Goal: Register for event/course

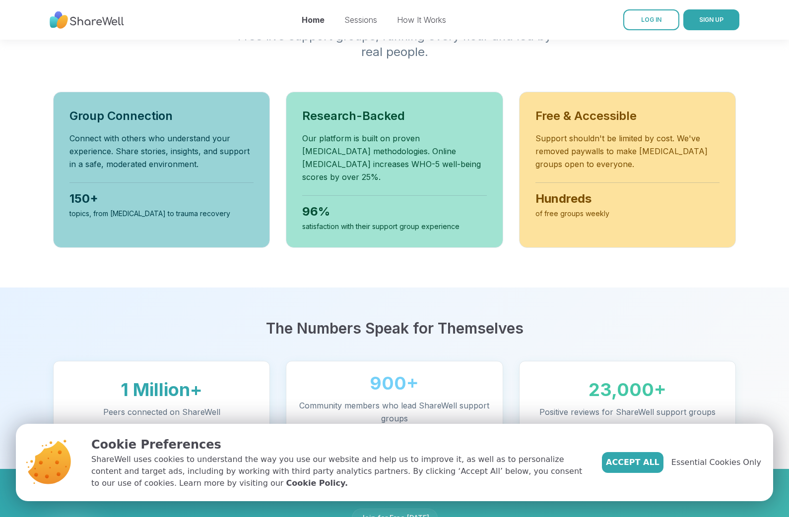
scroll to position [325, 0]
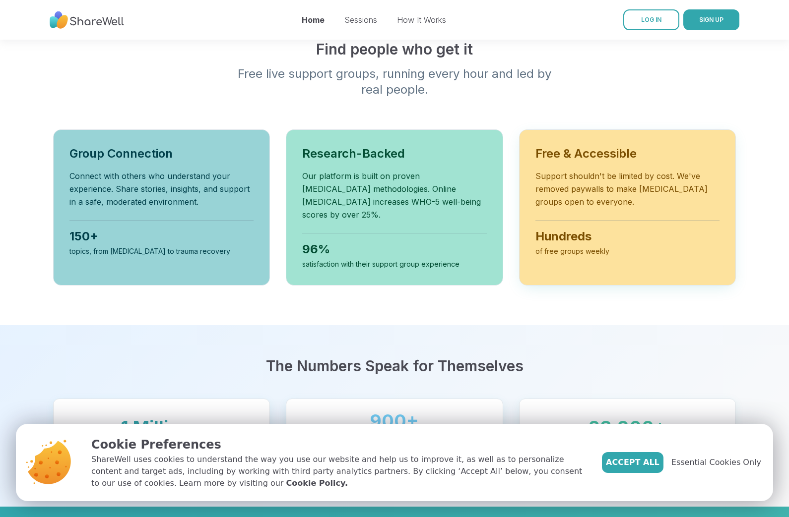
click at [565, 151] on div "Free & Accessible Support shouldn't be limited by cost. We've removed paywalls …" at bounding box center [627, 207] width 217 height 156
click at [643, 460] on span "Accept All" at bounding box center [633, 463] width 54 height 12
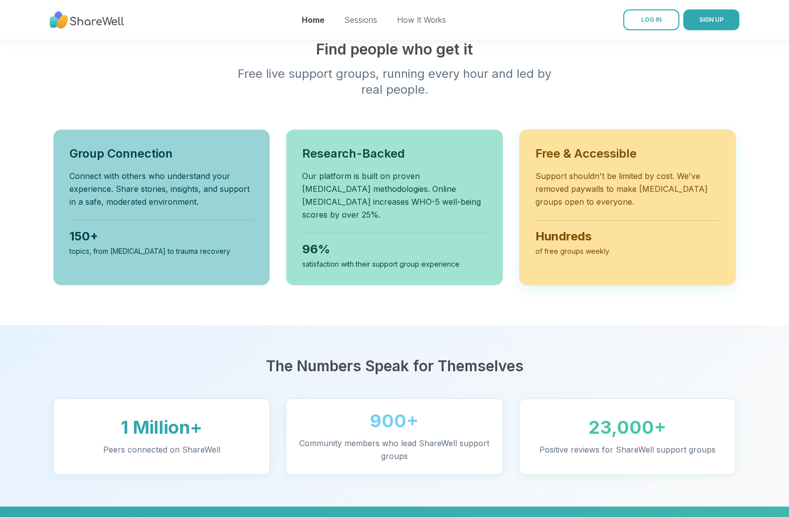
click at [646, 170] on p "Support shouldn't be limited by cost. We've removed paywalls to make [MEDICAL_D…" at bounding box center [627, 189] width 184 height 39
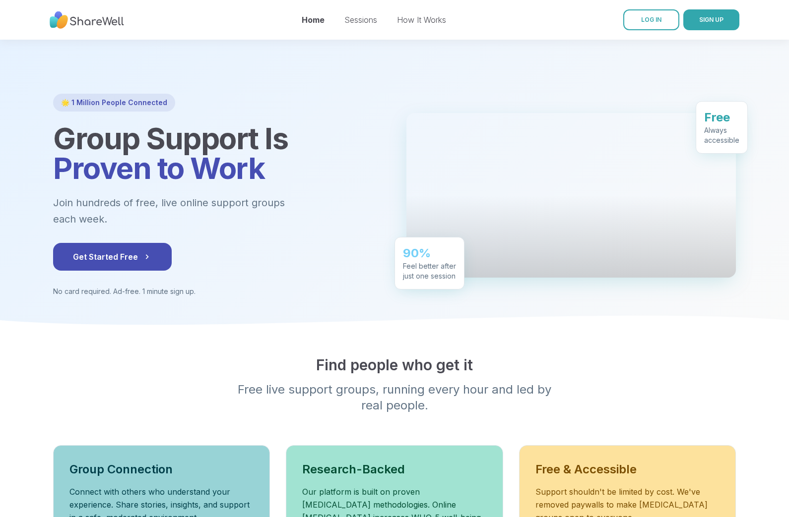
scroll to position [0, 0]
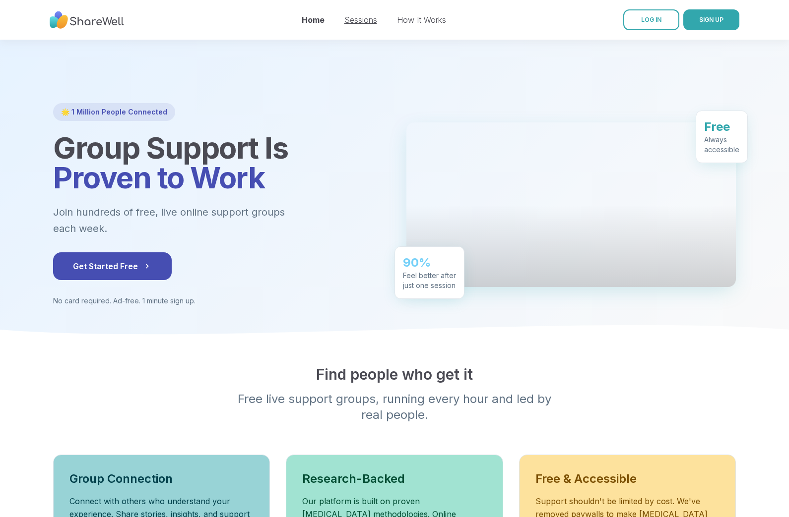
click at [362, 23] on link "Sessions" at bounding box center [360, 20] width 33 height 10
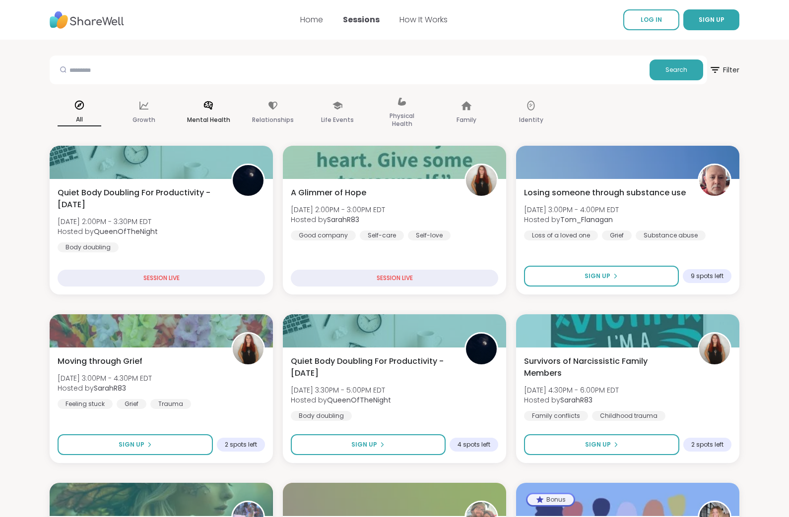
click at [210, 111] on icon at bounding box center [208, 105] width 11 height 11
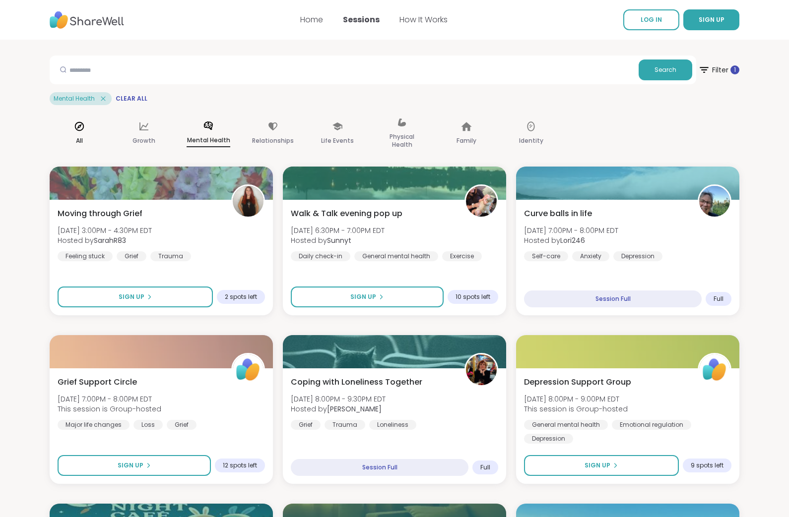
click at [81, 128] on icon at bounding box center [79, 126] width 11 height 11
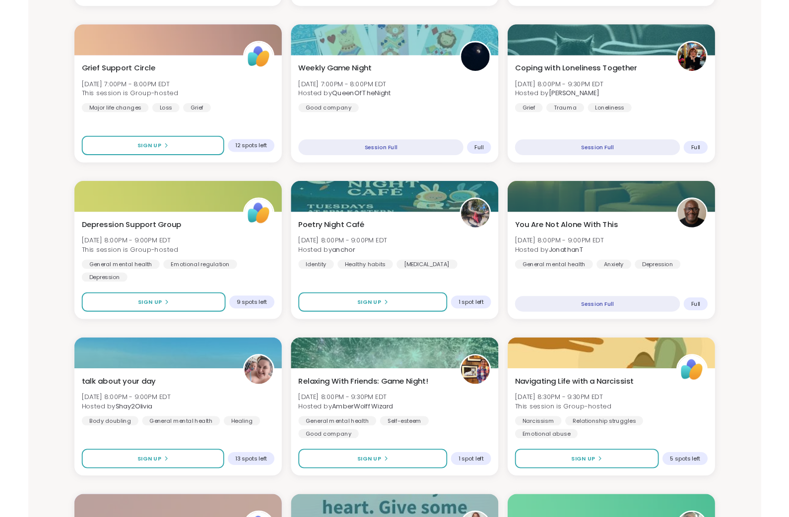
scroll to position [833, 0]
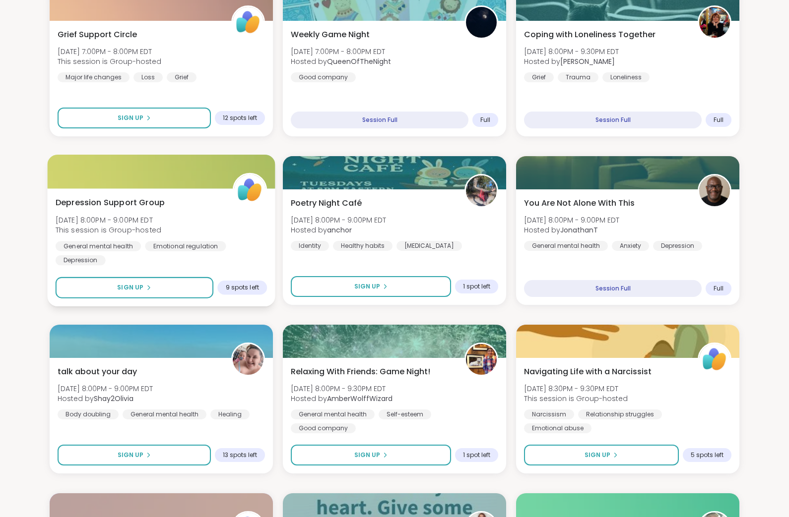
click at [122, 192] on div "[MEDICAL_DATA] Support Group [DATE] 8:00PM - 9:00PM EDT This session is Group-h…" at bounding box center [162, 247] width 228 height 118
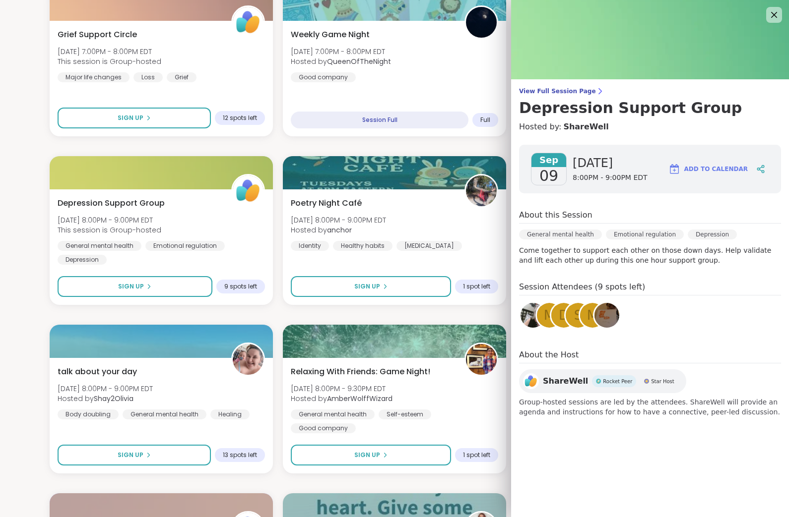
click at [21, 287] on section "Search Filter All Growth Mental Health Relationships Life Events Physical Healt…" at bounding box center [394, 277] width 789 height 2140
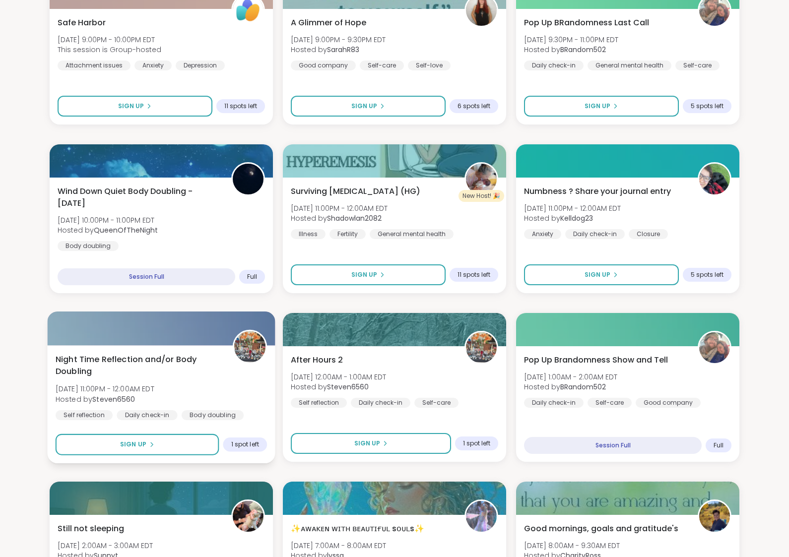
scroll to position [1350, 0]
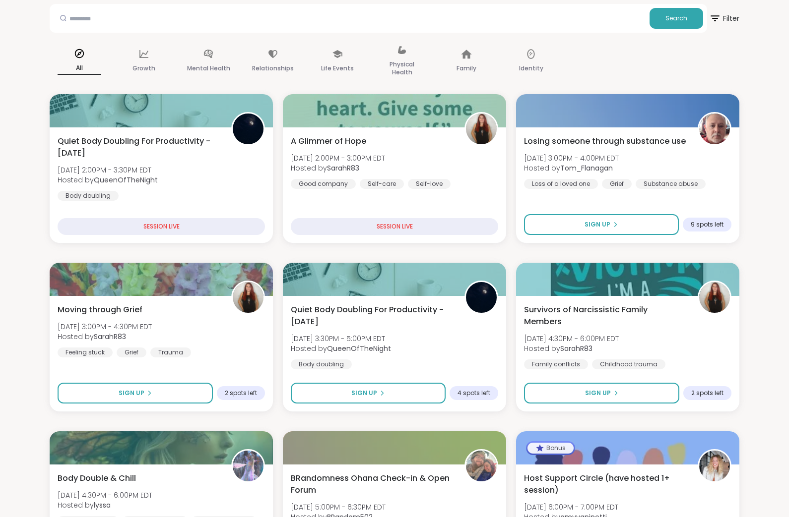
scroll to position [0, 0]
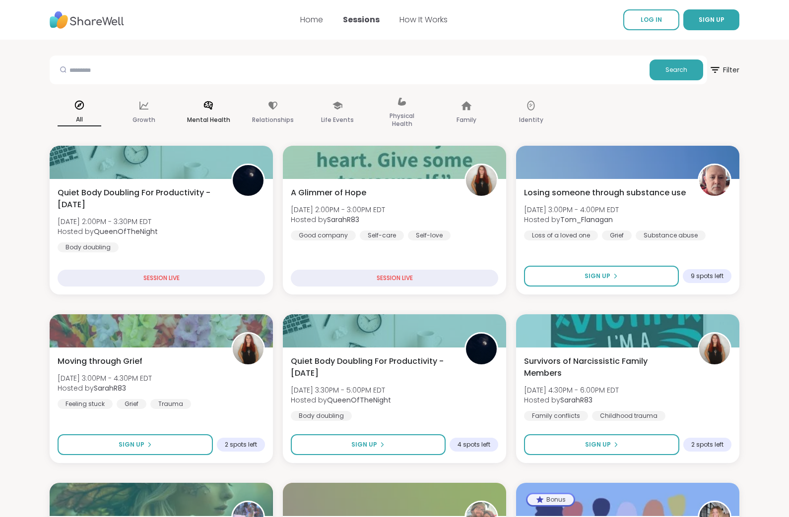
click at [208, 107] on icon at bounding box center [208, 105] width 11 height 11
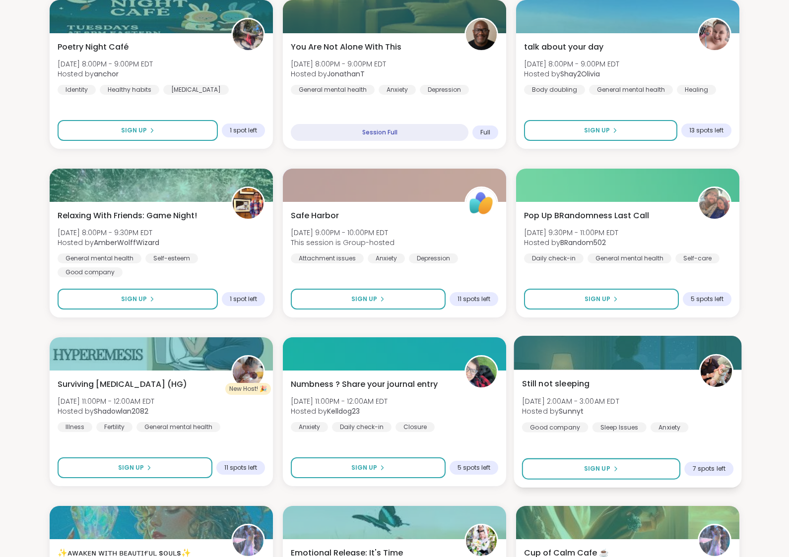
scroll to position [504, 0]
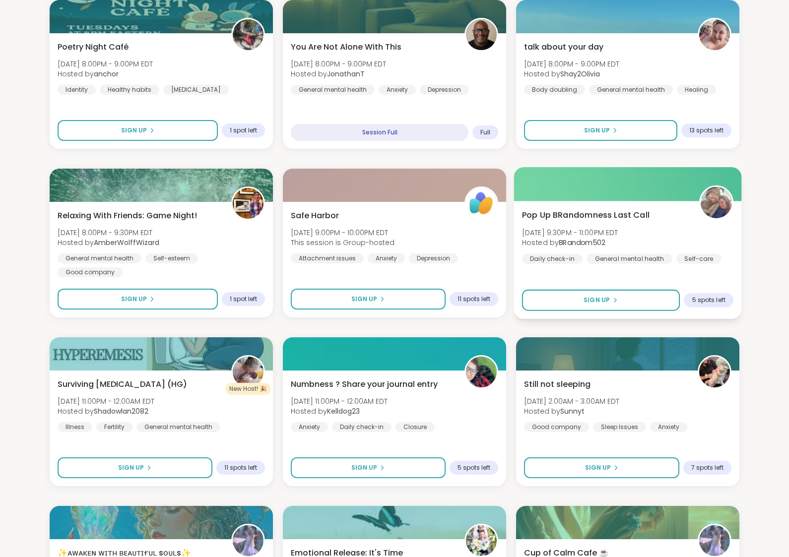
click at [620, 220] on span "Pop Up BRandomness Last Call" at bounding box center [585, 215] width 127 height 12
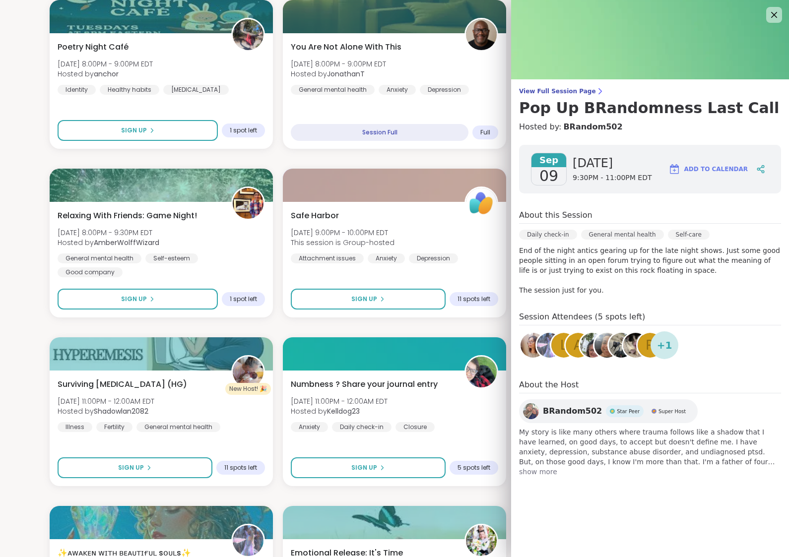
click at [538, 473] on span "show more" at bounding box center [650, 472] width 262 height 10
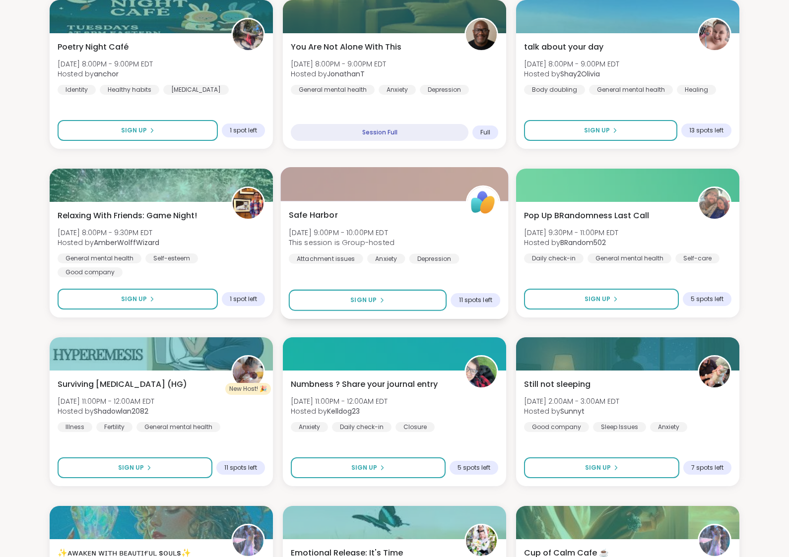
click at [427, 225] on div "Safe Harbor [DATE] 9:00PM - 10:00PM EDT This session is Group-hosted Attachment…" at bounding box center [394, 236] width 211 height 55
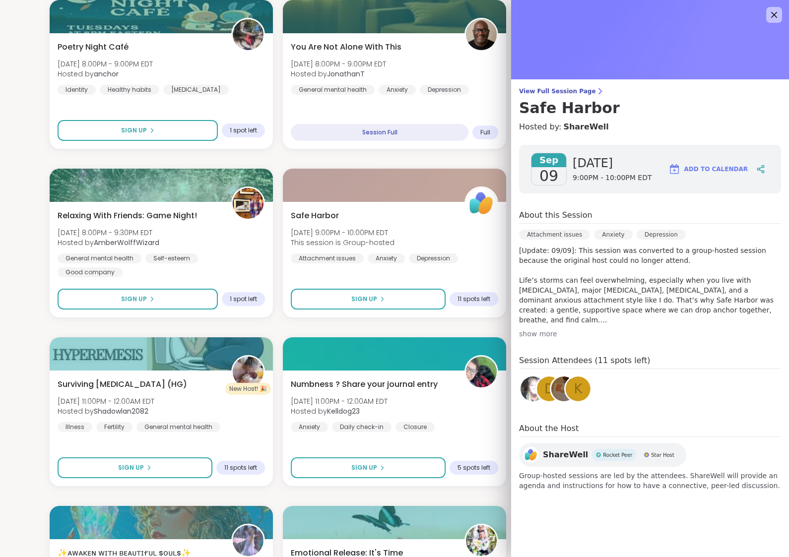
click at [544, 335] on div "show more" at bounding box center [650, 334] width 262 height 10
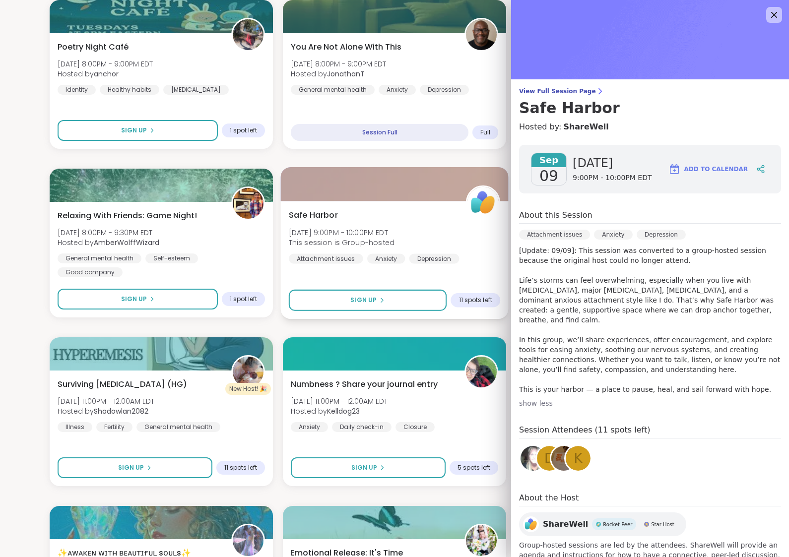
click at [445, 274] on div "Safe Harbor [DATE] 9:00PM - 10:00PM EDT This session is Group-hosted Attachment…" at bounding box center [395, 260] width 228 height 118
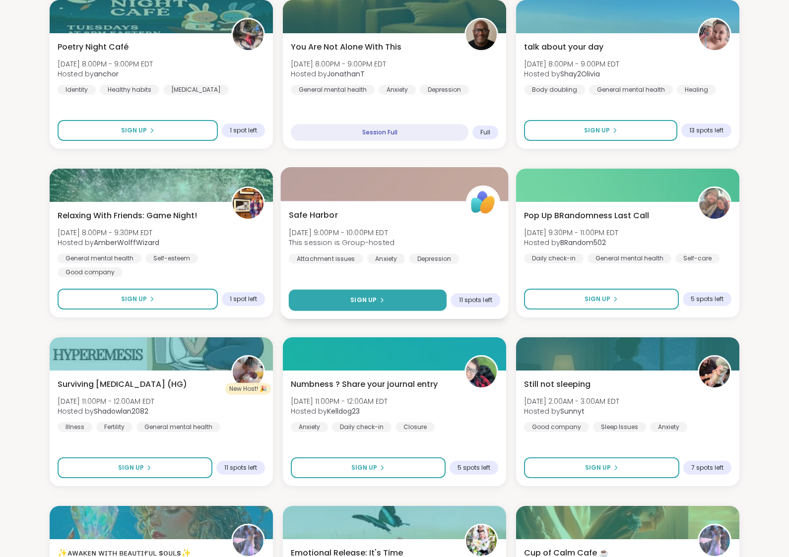
click at [369, 302] on span "Sign Up" at bounding box center [363, 300] width 26 height 9
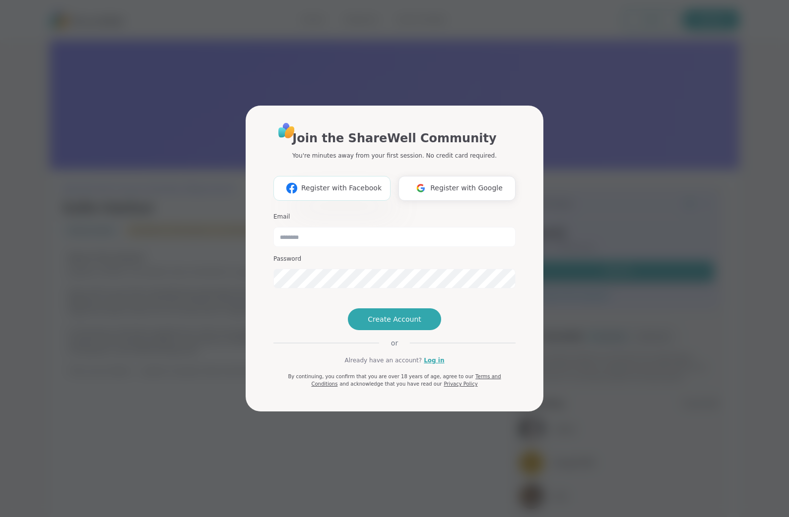
click at [329, 183] on span "Register with Facebook" at bounding box center [341, 188] width 80 height 10
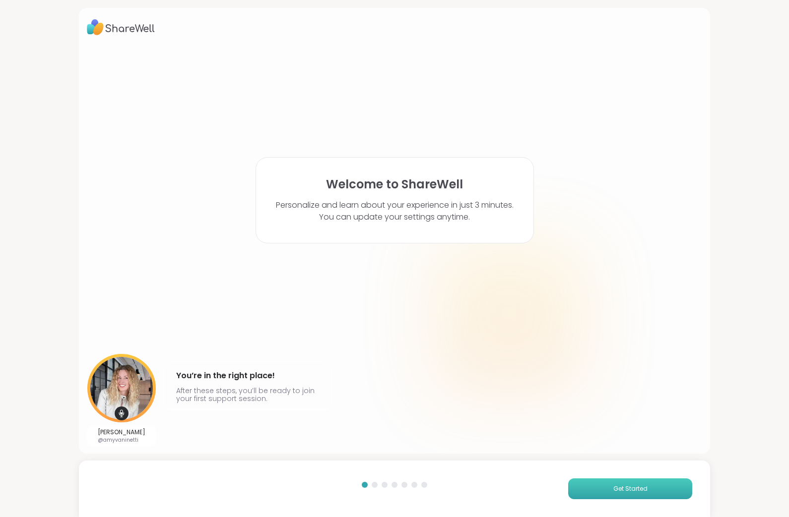
click at [643, 492] on span "Get Started" at bounding box center [630, 489] width 34 height 9
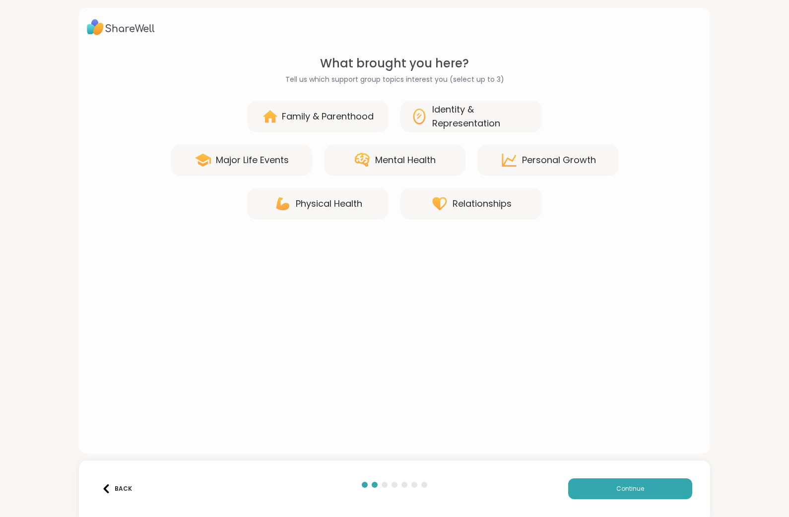
click at [397, 163] on div "Mental Health" at bounding box center [405, 160] width 61 height 14
click at [567, 159] on div "Personal Growth" at bounding box center [559, 160] width 74 height 14
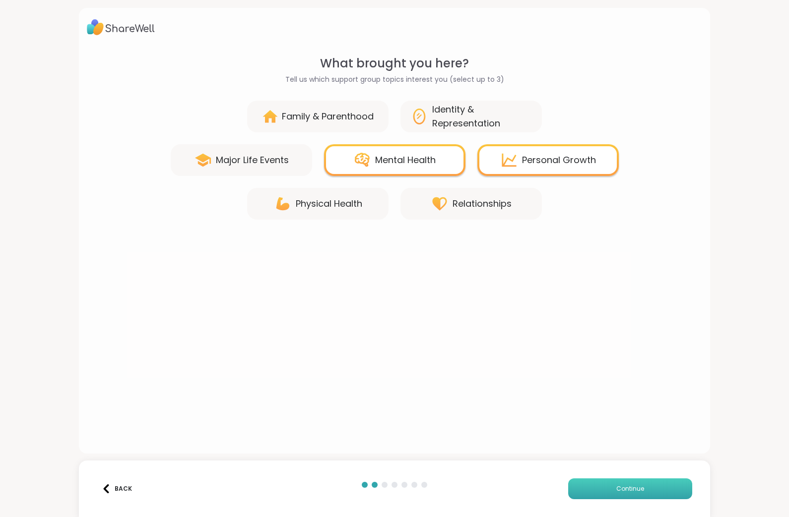
click at [598, 486] on button "Continue" at bounding box center [630, 489] width 124 height 21
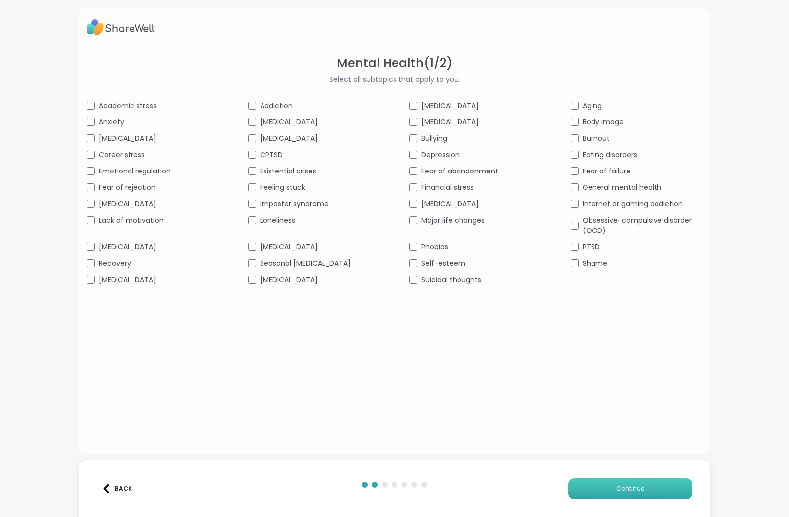
click at [647, 488] on button "Continue" at bounding box center [630, 489] width 124 height 21
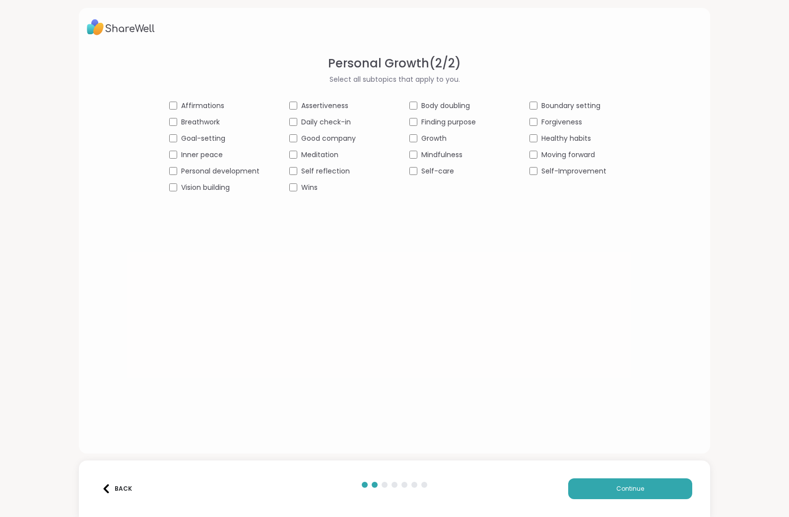
click at [190, 107] on span "Affirmations" at bounding box center [202, 106] width 43 height 10
click at [547, 103] on span "Boundary setting" at bounding box center [570, 106] width 59 height 10
click at [645, 495] on button "Continue" at bounding box center [630, 489] width 124 height 21
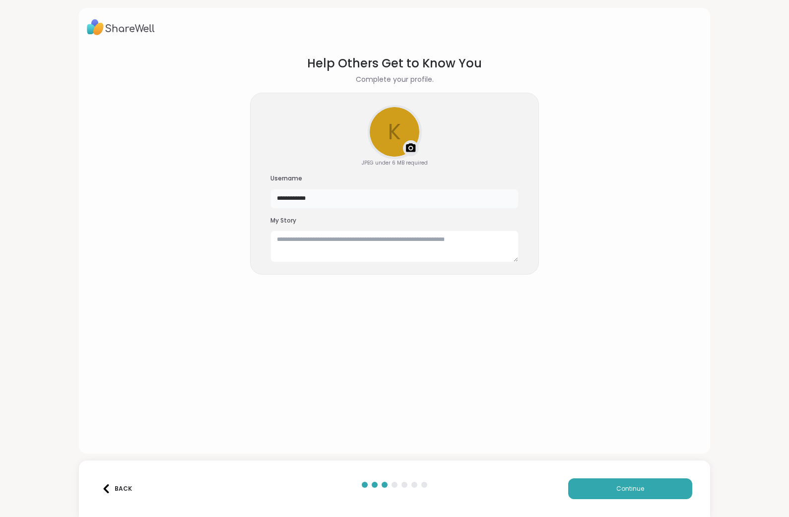
click at [321, 201] on input "**********" at bounding box center [394, 199] width 248 height 20
type input "*"
type input "*********"
click at [298, 241] on textarea at bounding box center [394, 247] width 248 height 32
click at [374, 240] on textarea "**********" at bounding box center [394, 247] width 248 height 32
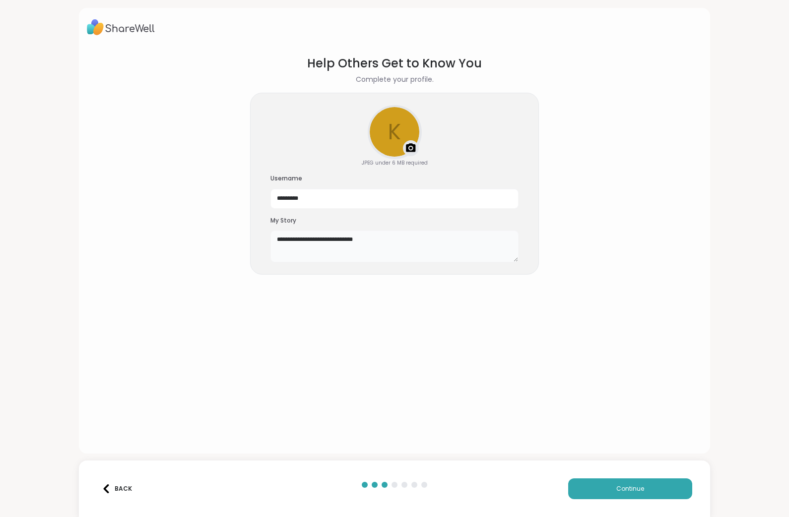
click at [390, 240] on textarea "**********" at bounding box center [394, 247] width 248 height 32
type textarea "**********"
click at [410, 151] on img at bounding box center [411, 148] width 12 height 12
click at [655, 488] on button "Continue" at bounding box center [630, 489] width 124 height 21
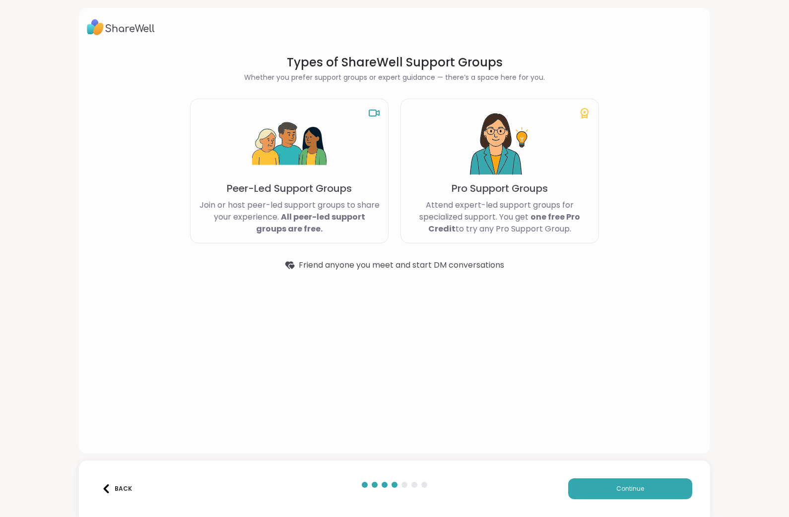
click at [335, 177] on div "Peer-Led Support Groups Join or host peer-led support groups to share your expe…" at bounding box center [289, 171] width 198 height 145
click at [620, 492] on span "Continue" at bounding box center [630, 489] width 28 height 9
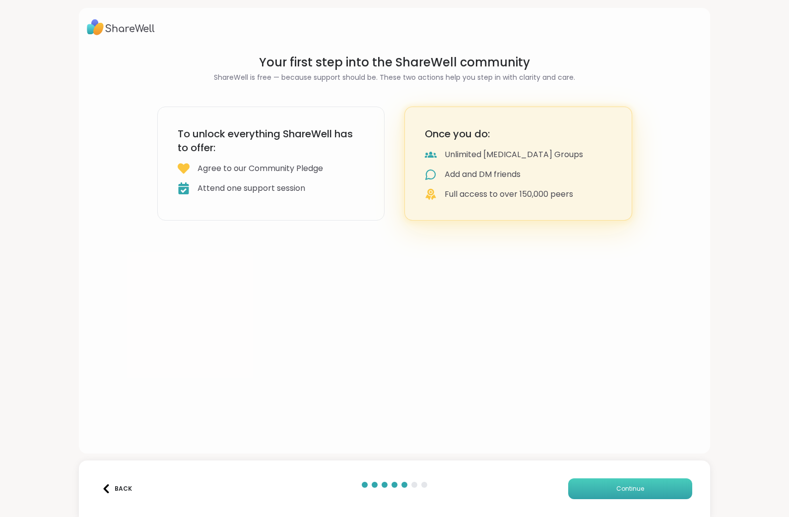
click at [613, 493] on button "Continue" at bounding box center [630, 489] width 124 height 21
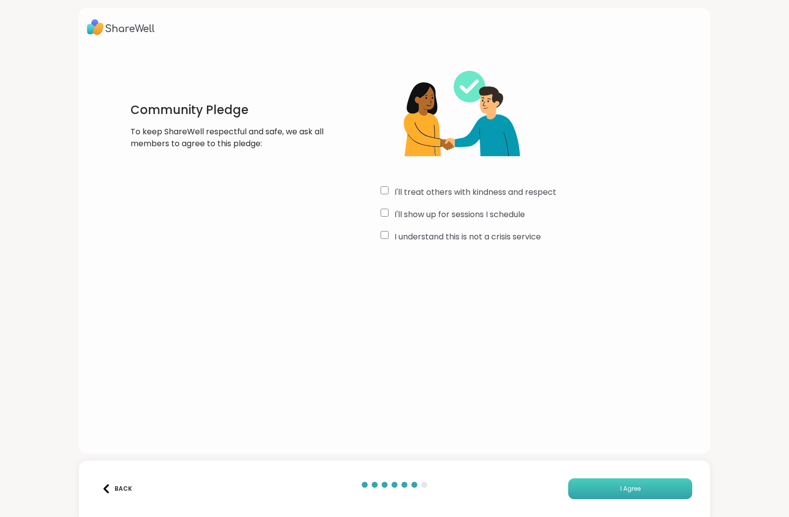
click at [633, 495] on button "I Agree" at bounding box center [630, 489] width 124 height 21
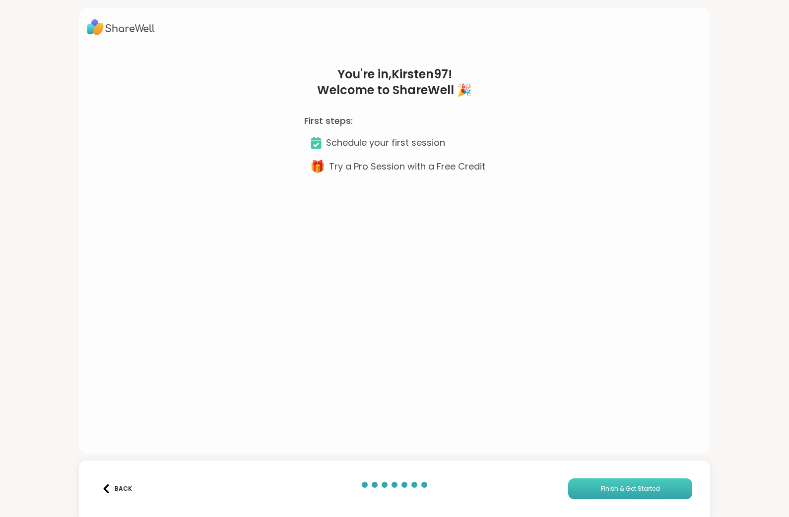
click at [617, 494] on button "Finish & Get Started" at bounding box center [630, 489] width 124 height 21
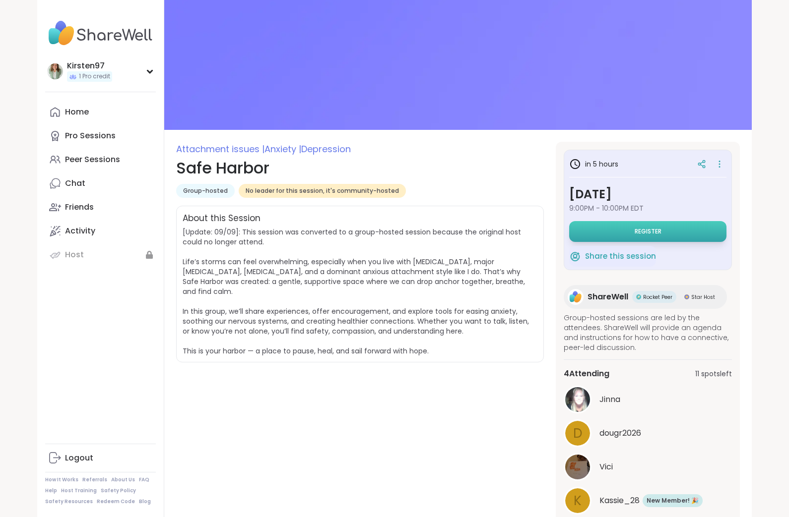
click at [660, 232] on span "Register" at bounding box center [647, 232] width 27 height 8
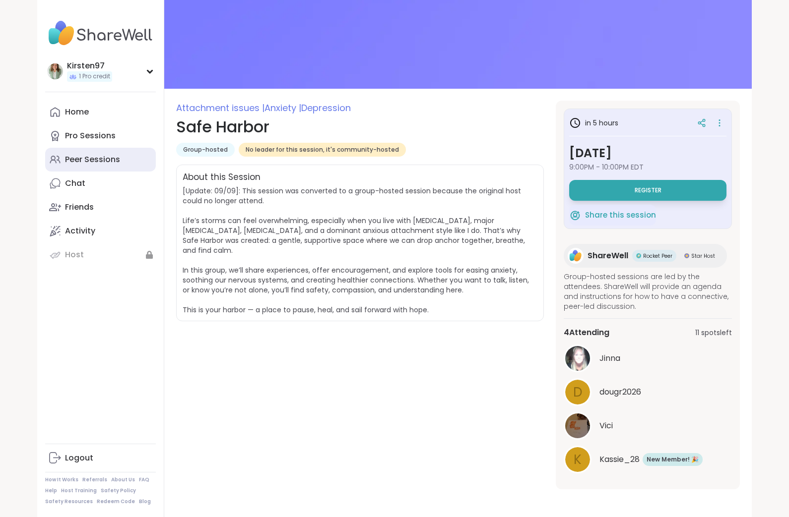
click at [94, 161] on div "Peer Sessions" at bounding box center [92, 159] width 55 height 11
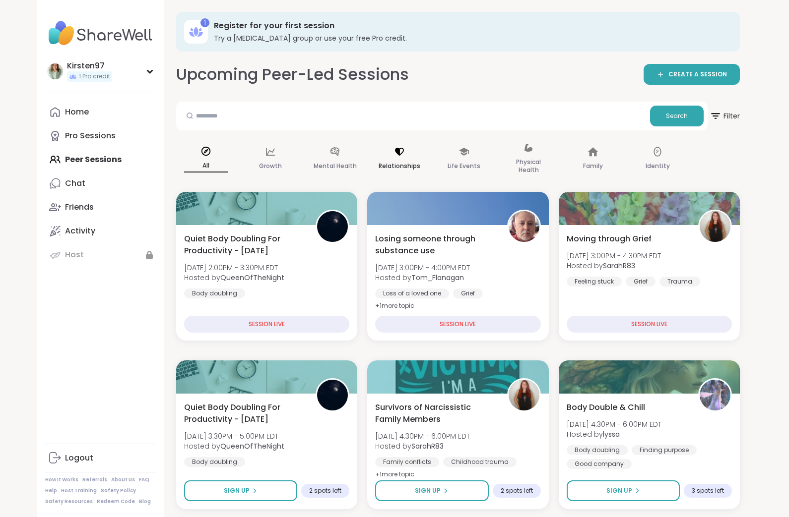
click at [404, 154] on icon at bounding box center [399, 151] width 11 height 11
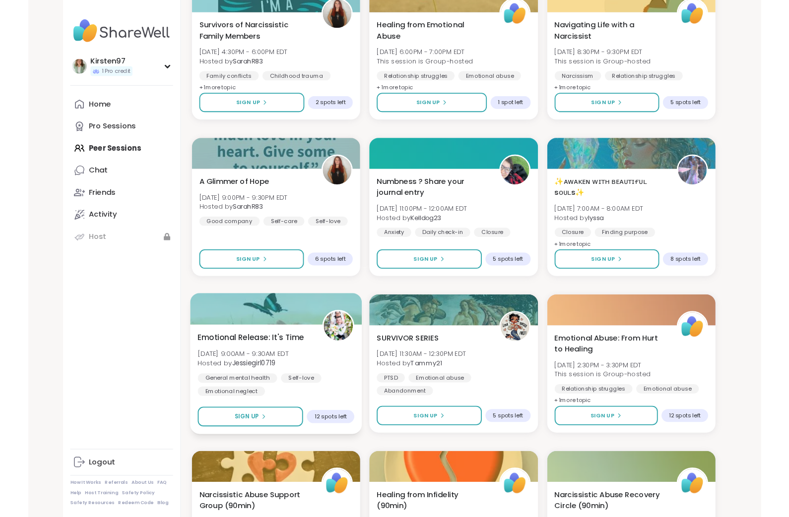
scroll to position [271, 0]
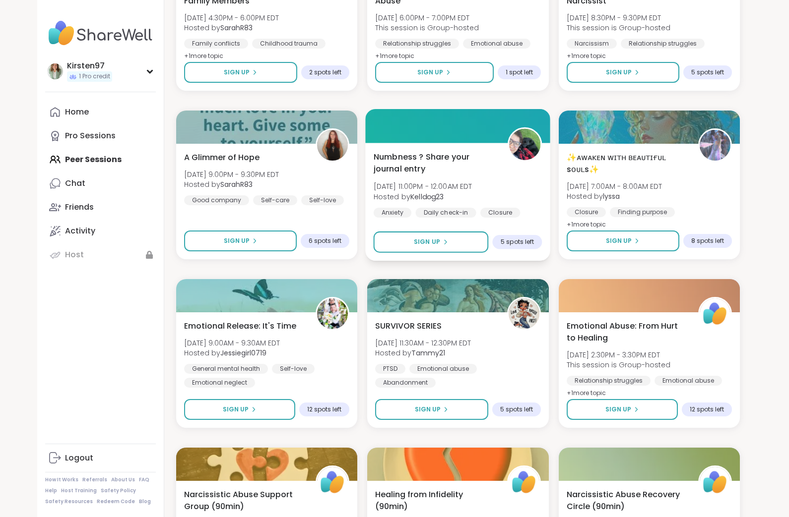
click at [452, 164] on span "Numbness ? Share your journal entry" at bounding box center [434, 163] width 123 height 24
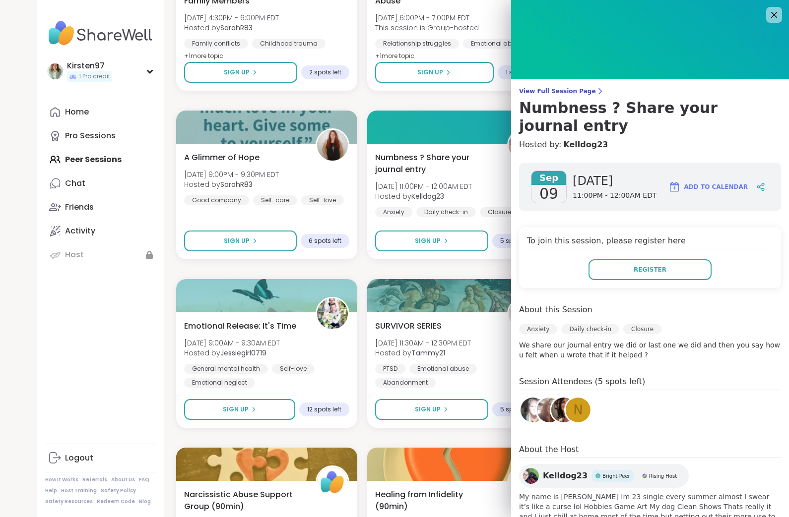
click at [55, 378] on div "Kirsten97 1 Pro credit Profile Membership Settings Help Home Pro Sessions Peer …" at bounding box center [100, 258] width 127 height 517
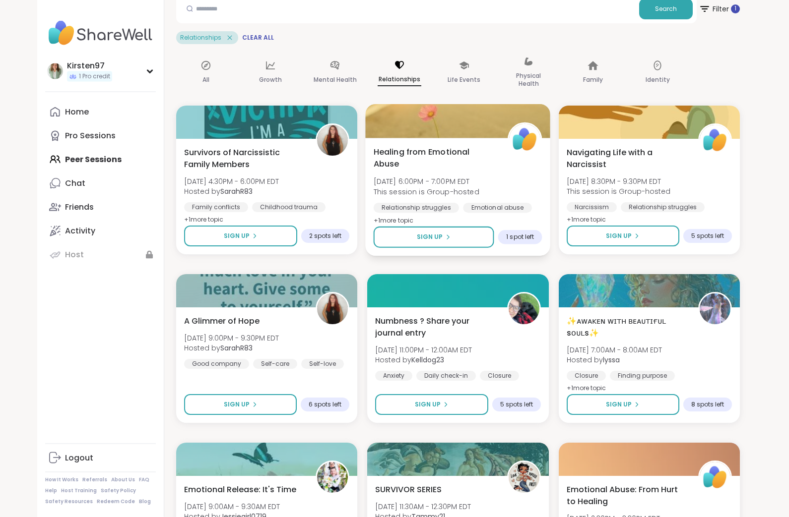
scroll to position [105, 0]
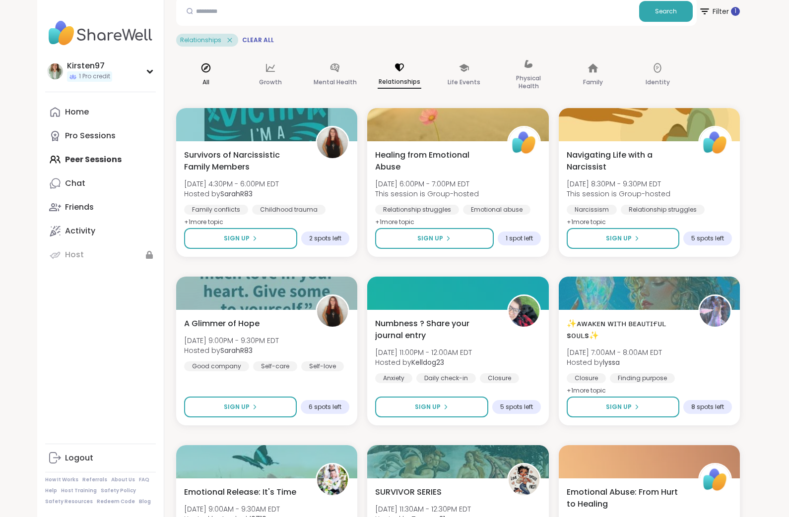
click at [209, 66] on icon at bounding box center [205, 67] width 11 height 11
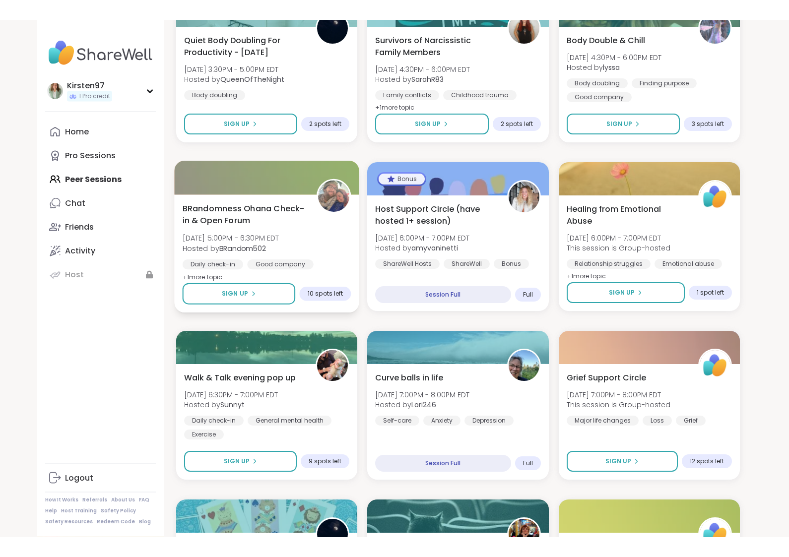
scroll to position [347, 0]
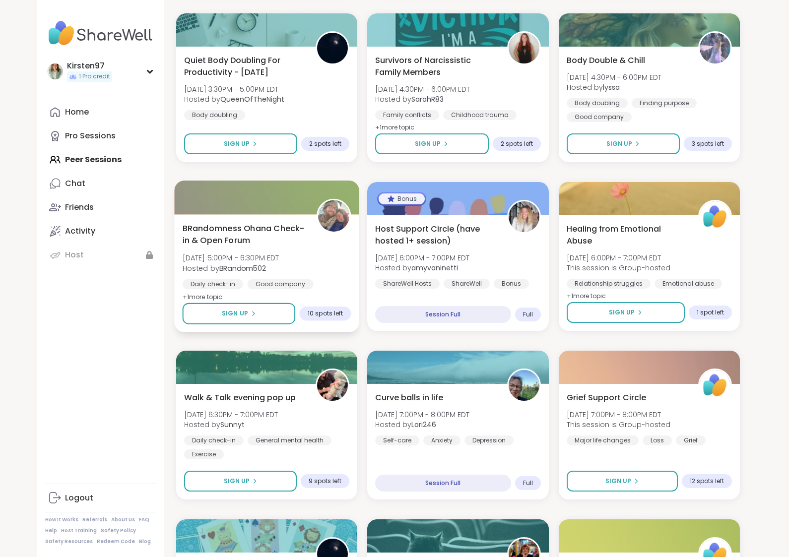
click at [252, 241] on span "BRandomness Ohana Check-in & Open Forum" at bounding box center [244, 234] width 123 height 24
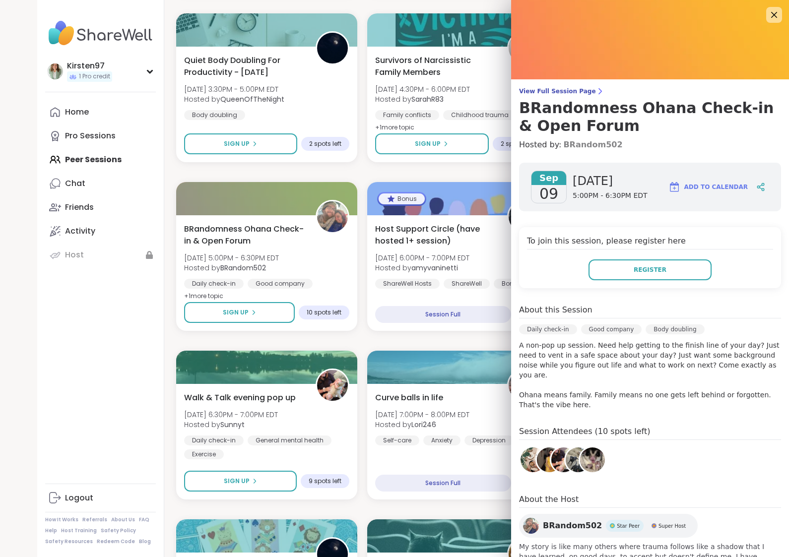
click at [582, 144] on link "BRandom502" at bounding box center [592, 145] width 59 height 12
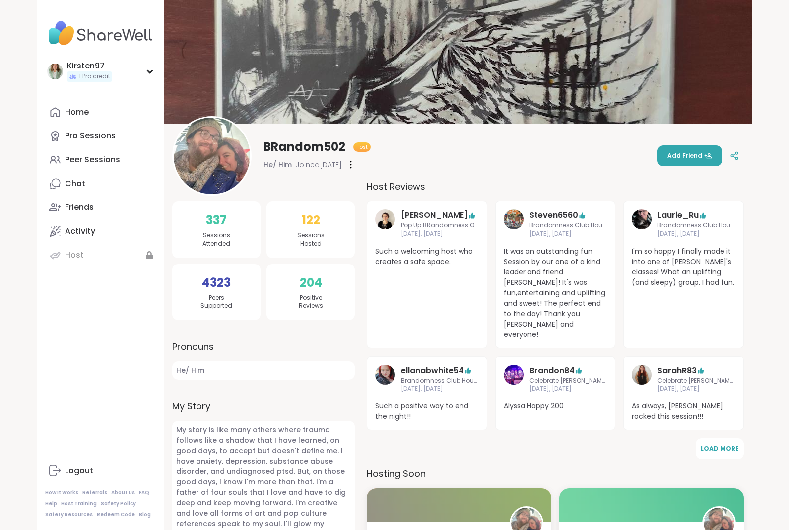
click at [307, 285] on span "204" at bounding box center [311, 283] width 22 height 18
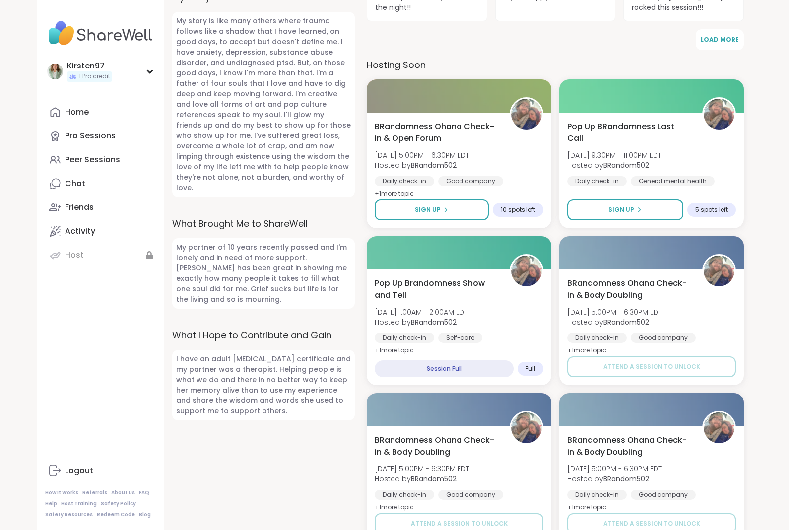
scroll to position [407, 0]
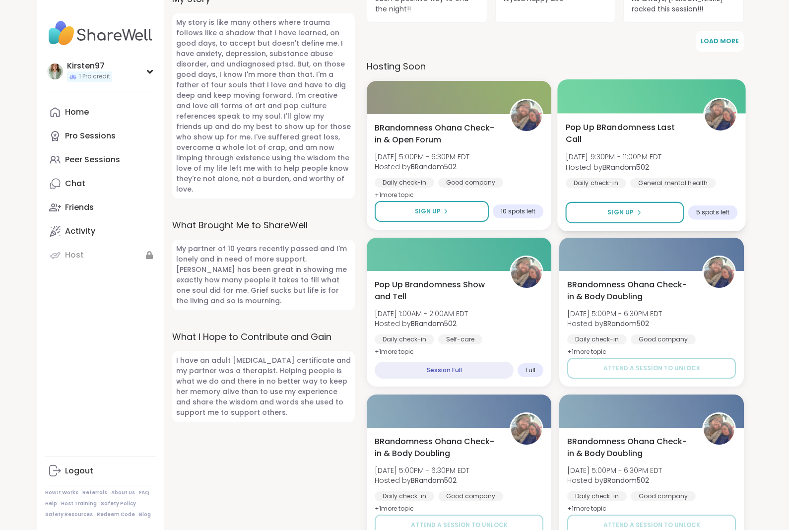
click at [656, 122] on span "Pop Up BRandomness Last Call" at bounding box center [628, 134] width 126 height 24
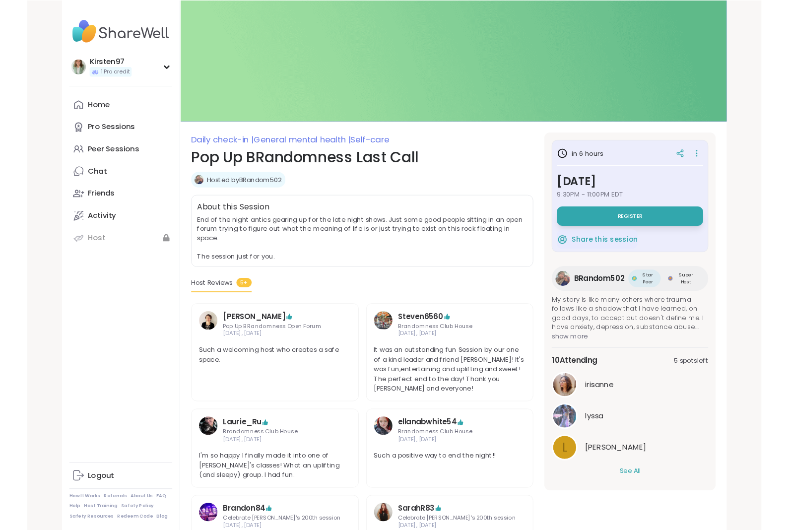
scroll to position [40, 0]
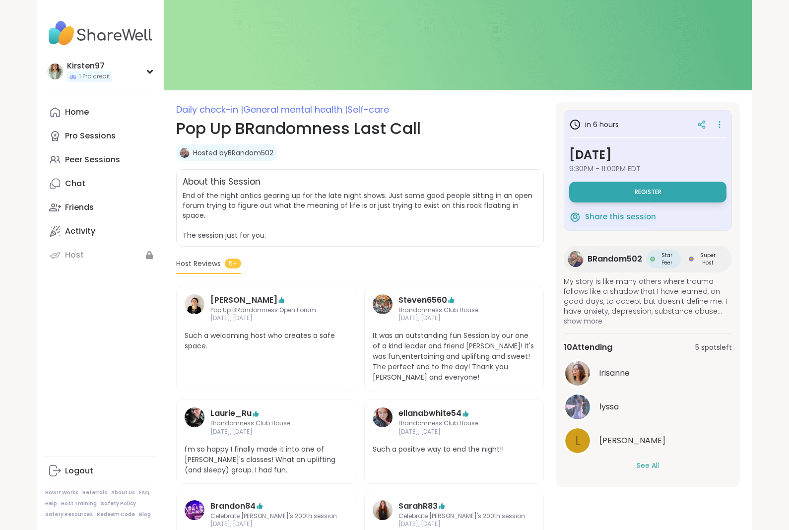
click at [414, 258] on div "Host Reviews 5+" at bounding box center [359, 265] width 367 height 15
